Goal: Complete application form

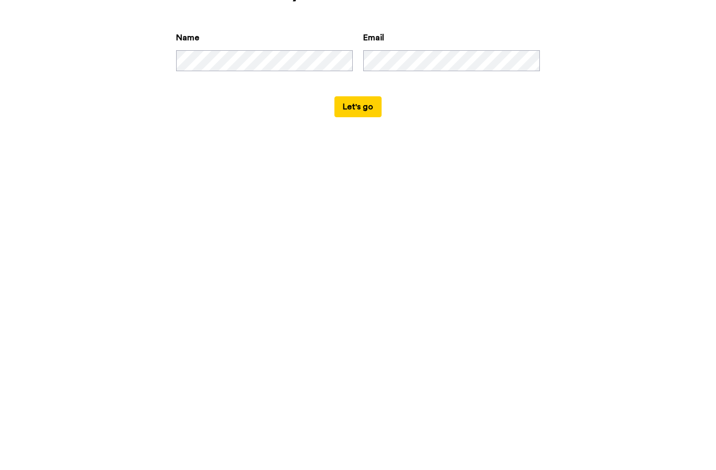
click at [358, 316] on button "Let's go" at bounding box center [357, 326] width 47 height 21
click at [363, 316] on button "Let's go" at bounding box center [357, 326] width 47 height 21
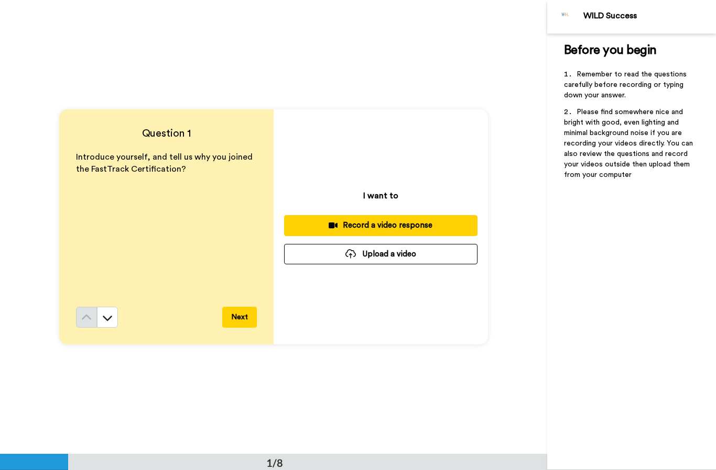
click at [404, 224] on div "Record a video response" at bounding box center [380, 225] width 177 height 11
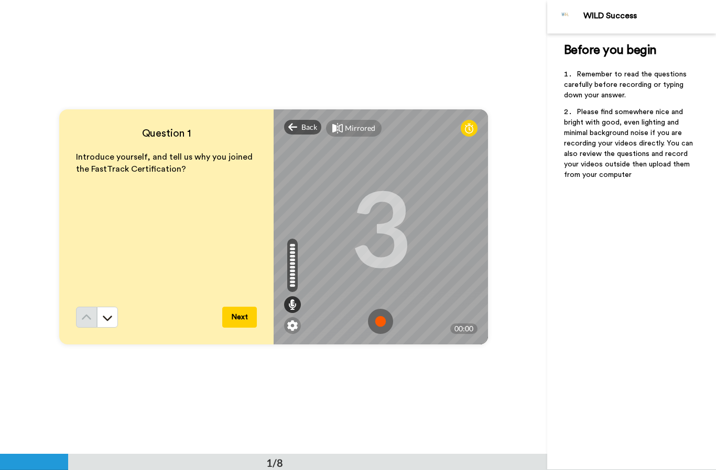
click at [378, 325] on img at bounding box center [380, 321] width 25 height 25
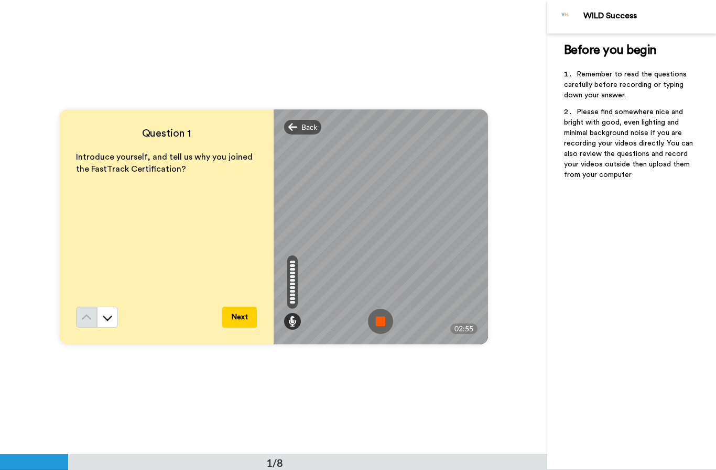
click at [378, 325] on img at bounding box center [380, 321] width 25 height 25
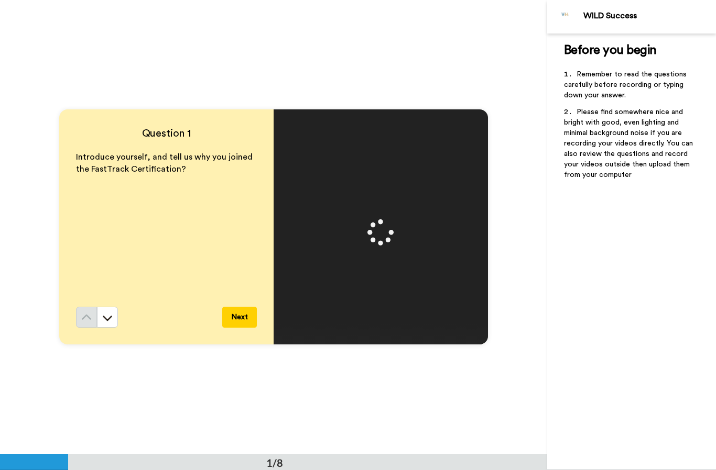
click at [242, 313] on button "Next" at bounding box center [239, 317] width 35 height 21
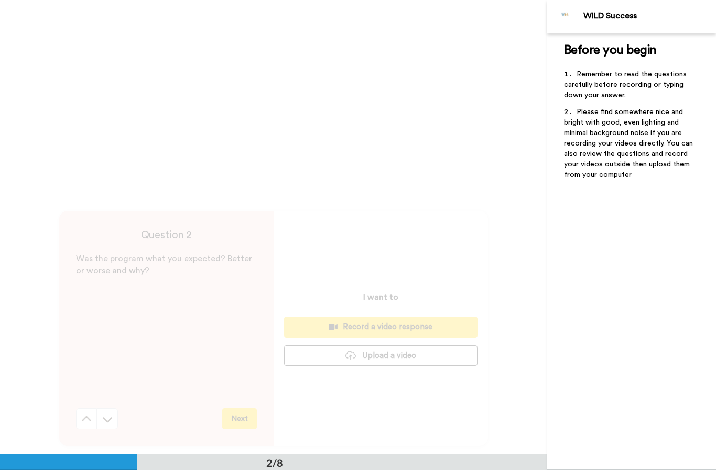
click at [242, 313] on div "Was the program what you expected? Better or worse and why?" at bounding box center [166, 331] width 181 height 156
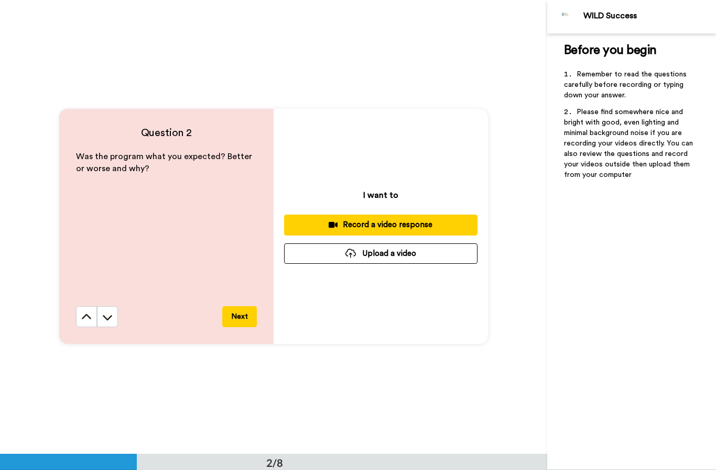
click at [393, 226] on div "Record a video response" at bounding box center [380, 225] width 177 height 11
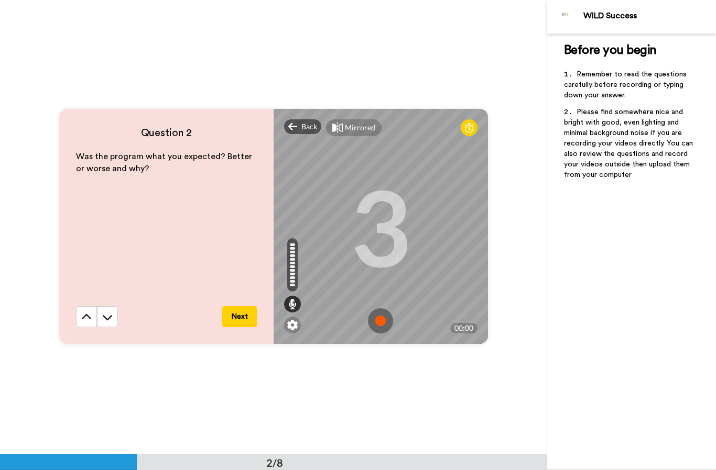
click at [239, 318] on button "Next" at bounding box center [239, 316] width 35 height 21
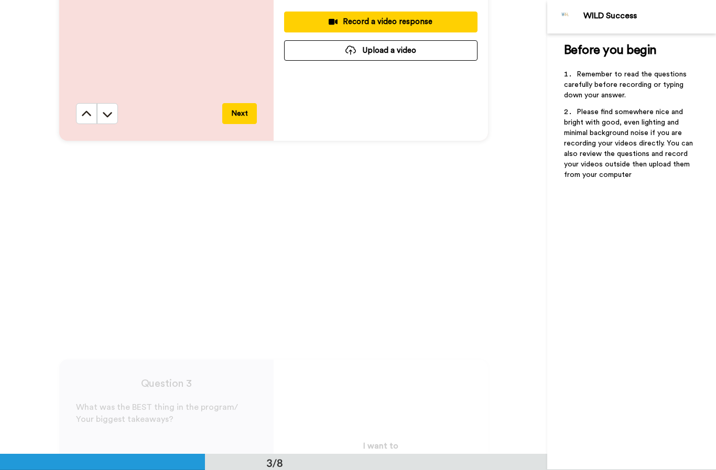
scroll to position [909, 0]
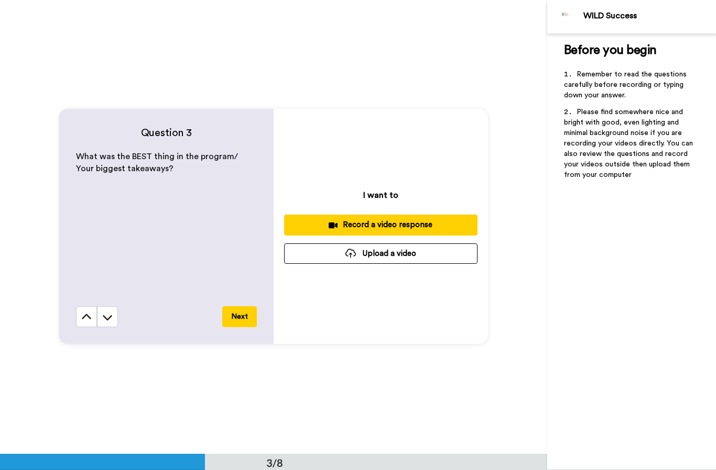
click at [239, 315] on button "Next" at bounding box center [239, 316] width 35 height 21
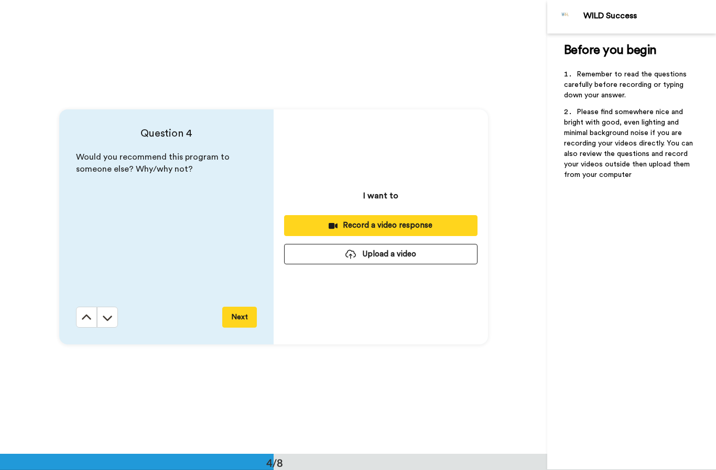
scroll to position [1363, 0]
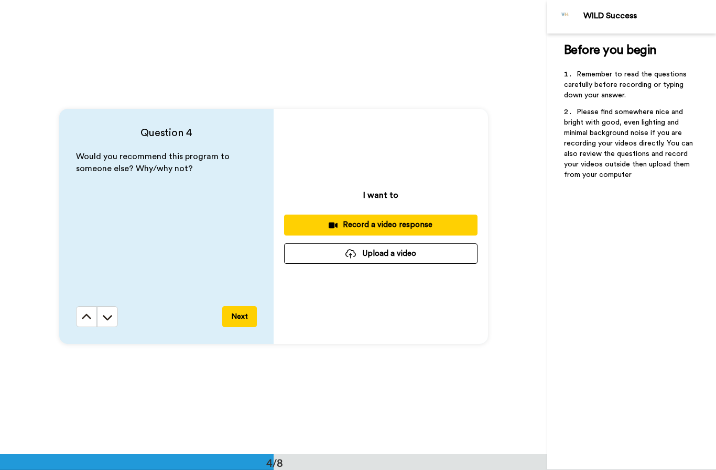
click at [89, 315] on icon at bounding box center [86, 317] width 10 height 10
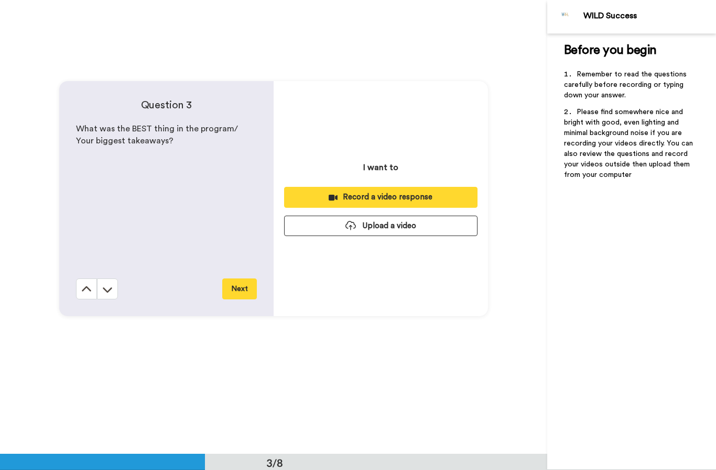
scroll to position [909, 0]
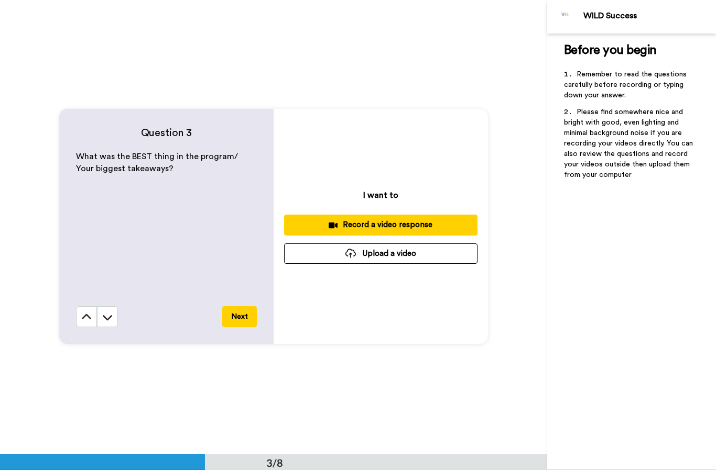
click at [417, 224] on div "Record a video response" at bounding box center [380, 225] width 177 height 11
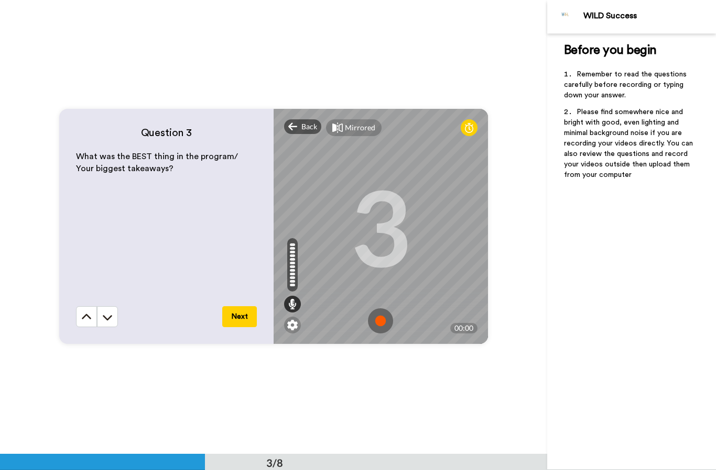
click at [238, 317] on button "Next" at bounding box center [239, 316] width 35 height 21
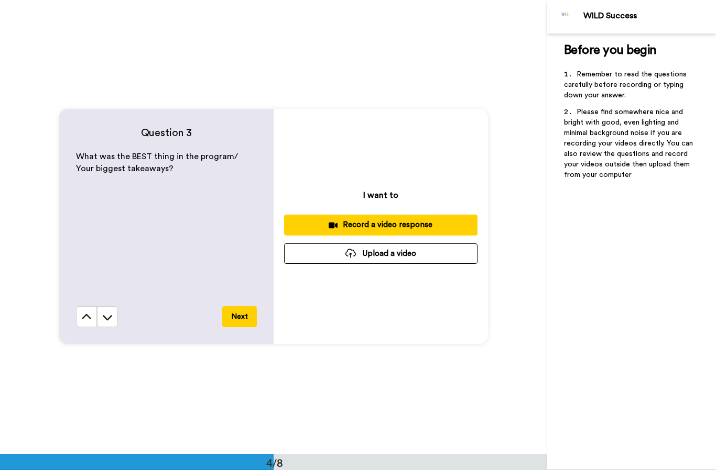
scroll to position [1363, 0]
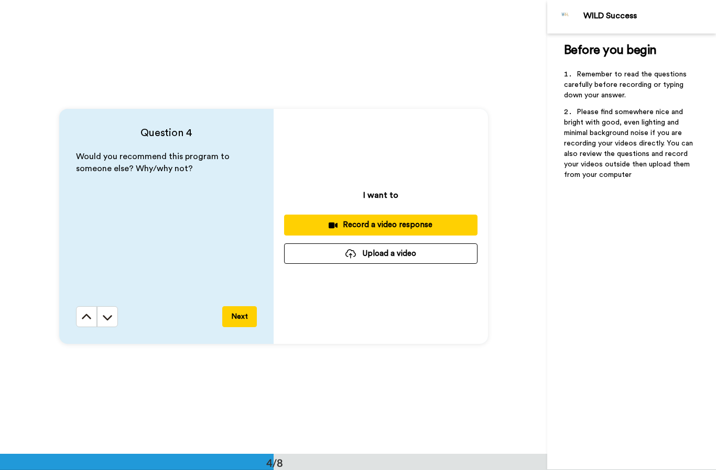
click at [401, 224] on div "Record a video response" at bounding box center [380, 225] width 177 height 11
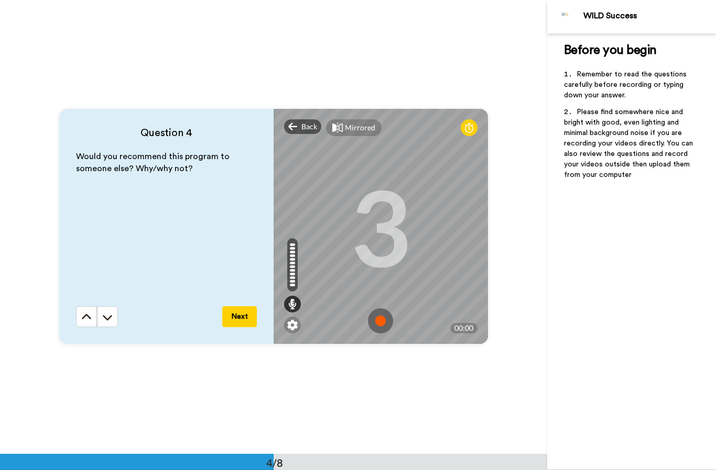
click at [234, 317] on button "Next" at bounding box center [239, 316] width 35 height 21
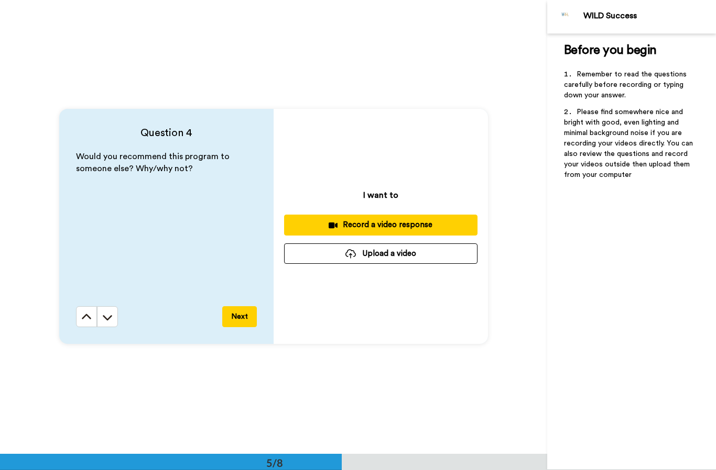
scroll to position [1817, 0]
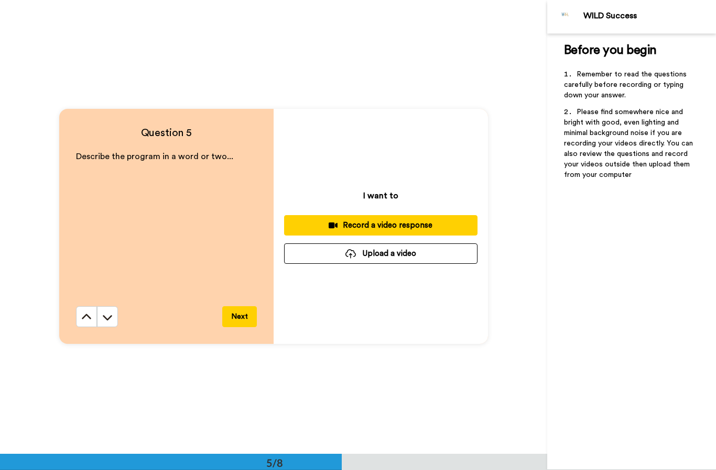
click at [383, 222] on div "Record a video response" at bounding box center [380, 225] width 177 height 11
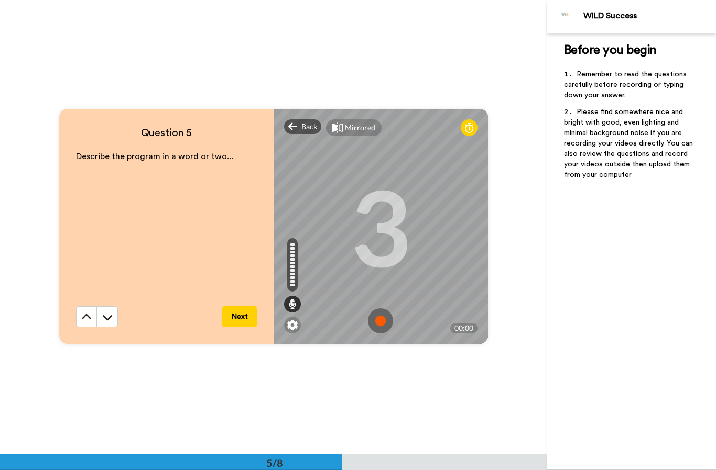
click at [239, 315] on button "Next" at bounding box center [239, 316] width 35 height 21
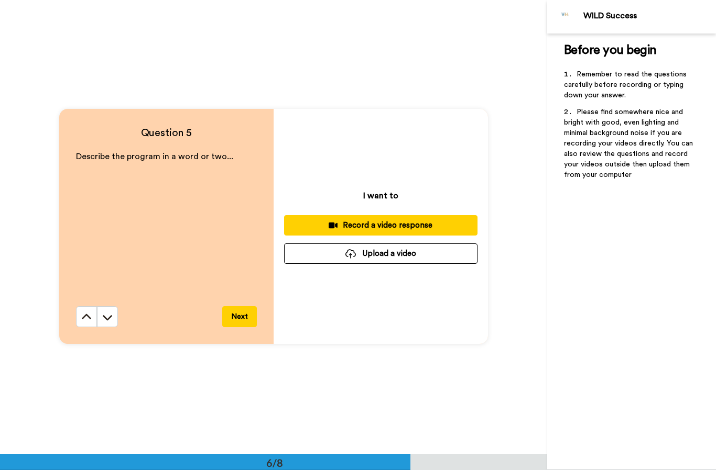
scroll to position [2272, 0]
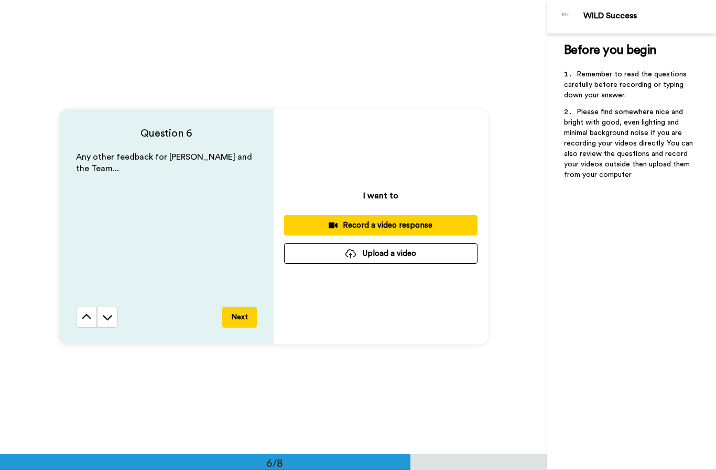
click at [382, 226] on div "Record a video response" at bounding box center [380, 225] width 177 height 11
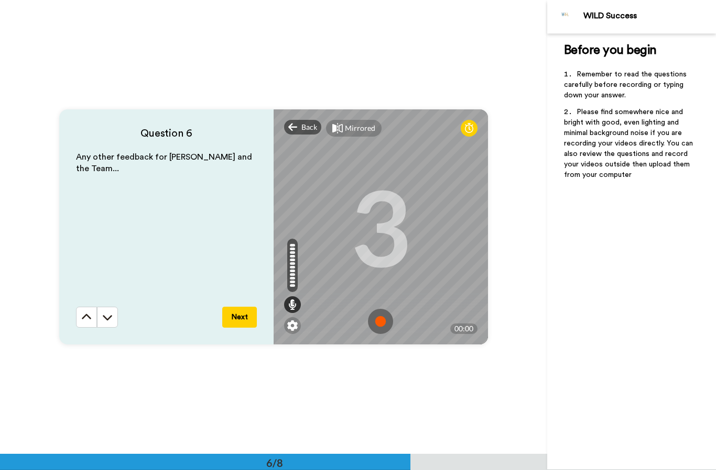
click at [242, 313] on button "Next" at bounding box center [239, 317] width 35 height 21
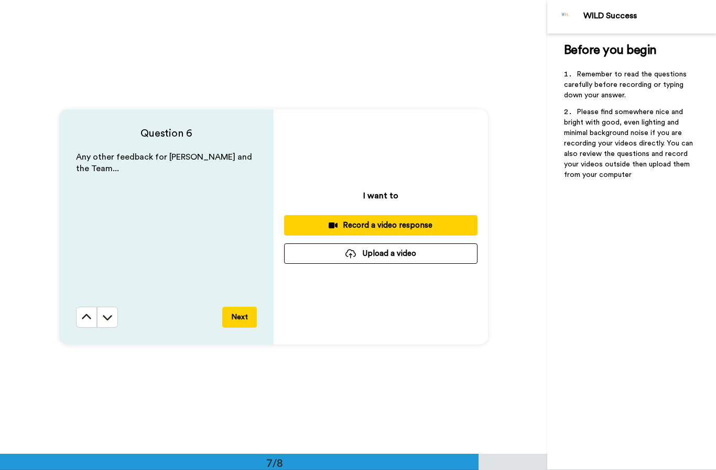
scroll to position [2726, 0]
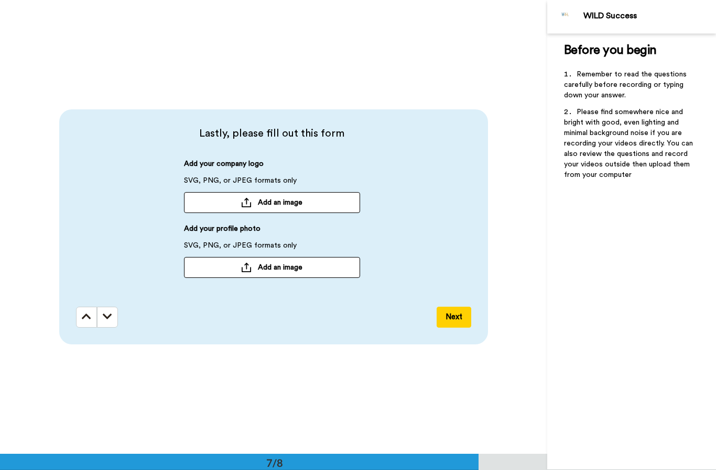
click at [270, 267] on span "Add an image" at bounding box center [280, 267] width 45 height 10
click at [453, 320] on button "Next" at bounding box center [453, 317] width 35 height 21
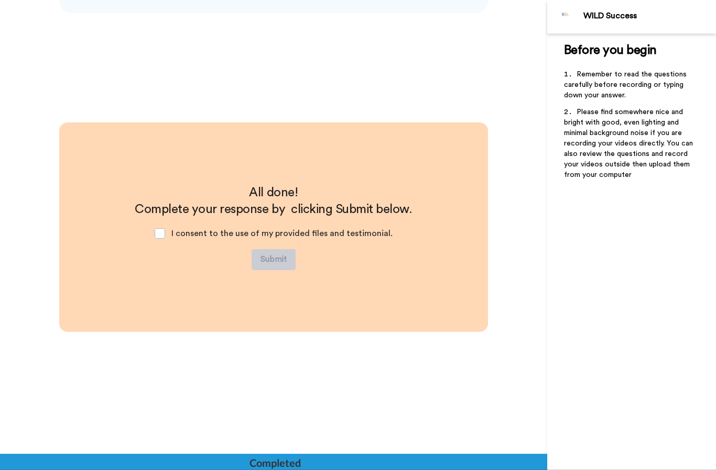
scroll to position [3058, 0]
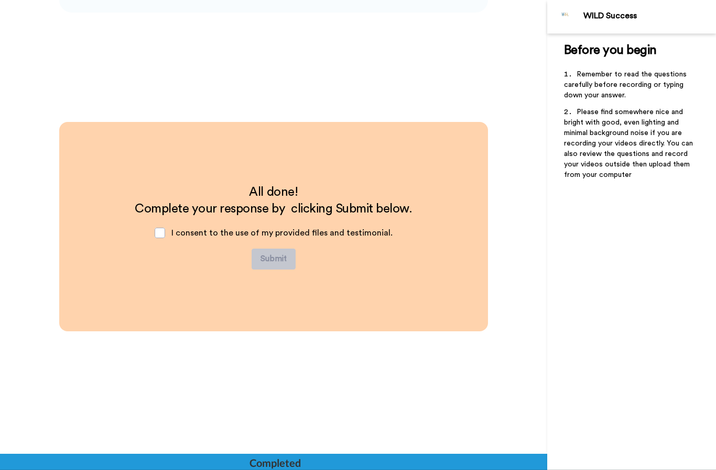
click at [165, 237] on span at bounding box center [160, 233] width 10 height 10
click at [270, 258] on button "Submit" at bounding box center [273, 259] width 44 height 21
